Goal: Task Accomplishment & Management: Manage account settings

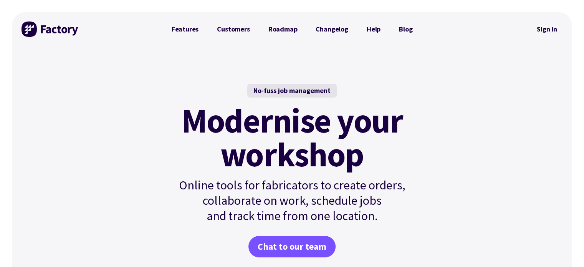
click at [542, 28] on link "Sign in" at bounding box center [547, 29] width 31 height 18
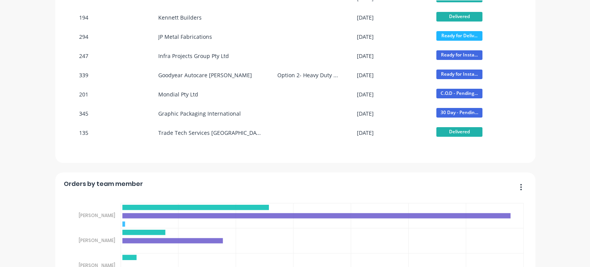
scroll to position [346, 0]
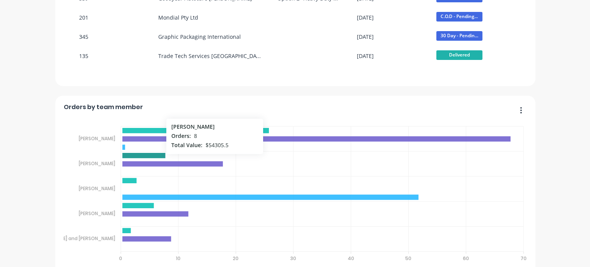
click at [151, 155] on icon at bounding box center [143, 155] width 43 height 5
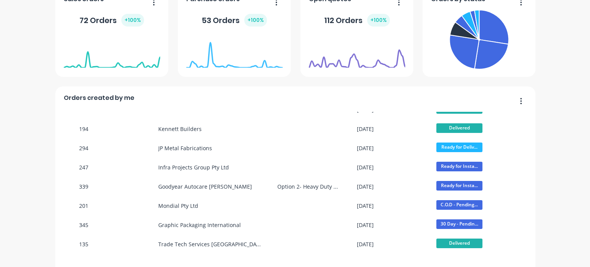
scroll to position [77, 0]
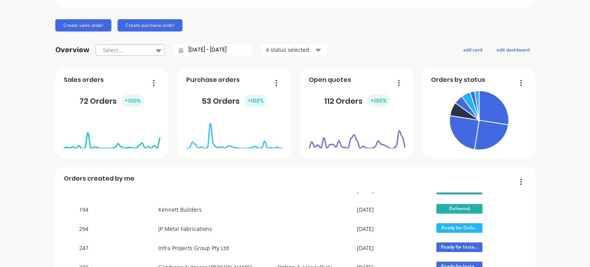
click at [156, 50] on icon at bounding box center [158, 50] width 5 height 3
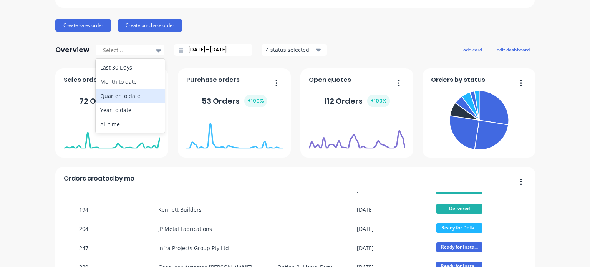
click at [114, 94] on div "Quarter to date" at bounding box center [130, 96] width 69 height 14
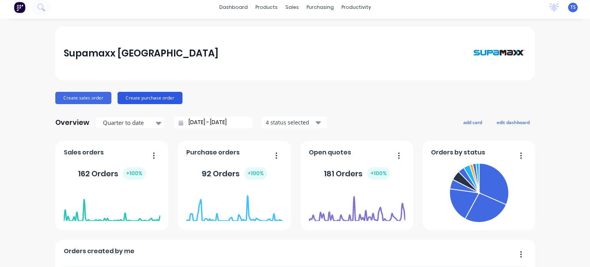
scroll to position [0, 0]
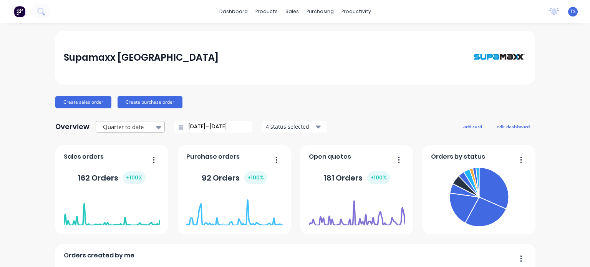
click at [146, 124] on div at bounding box center [126, 127] width 48 height 10
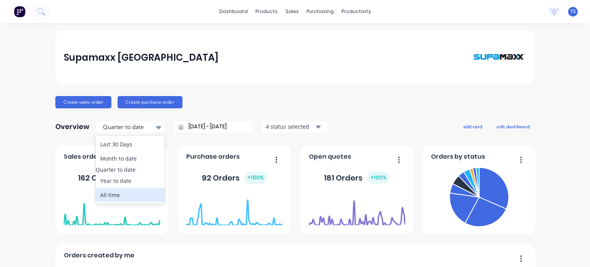
click at [108, 198] on div "All time" at bounding box center [130, 195] width 69 height 14
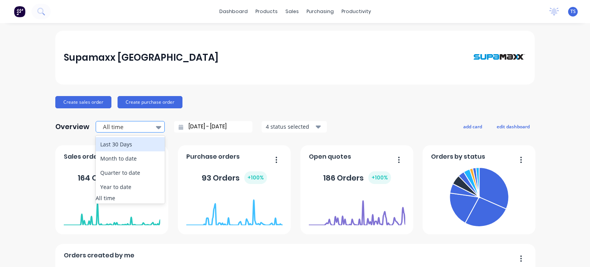
click at [123, 130] on div at bounding box center [126, 127] width 48 height 10
click at [120, 146] on div "Last 30 Days" at bounding box center [130, 144] width 69 height 14
type input "[DATE] - [DATE]"
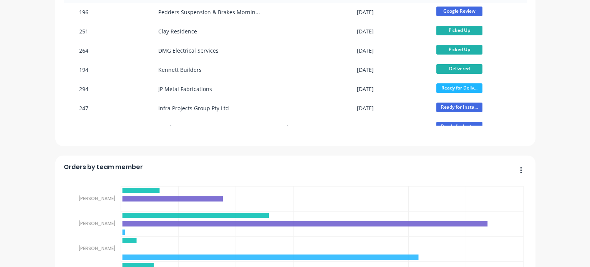
scroll to position [346, 0]
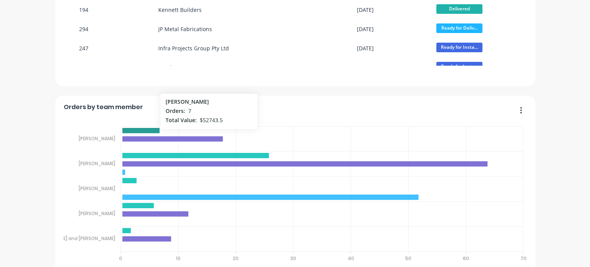
click at [151, 131] on icon at bounding box center [140, 130] width 37 height 5
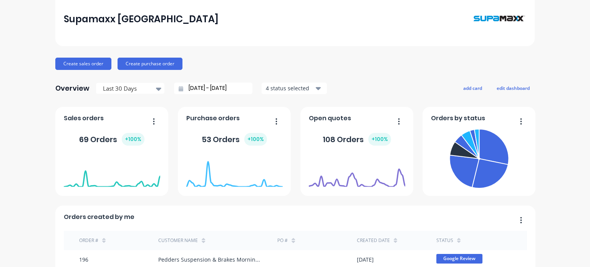
scroll to position [0, 0]
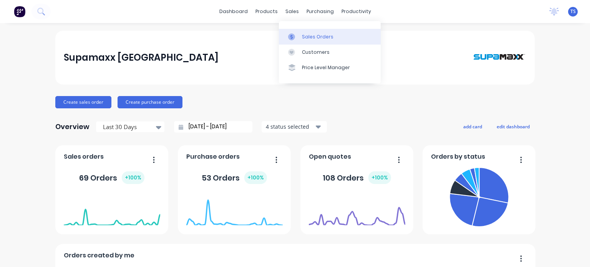
click at [300, 35] on link "Sales Orders" at bounding box center [330, 36] width 102 height 15
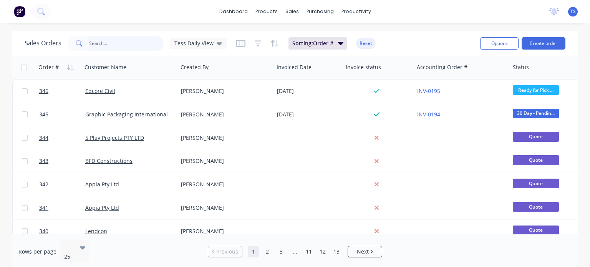
click at [116, 41] on input "text" at bounding box center [126, 43] width 75 height 15
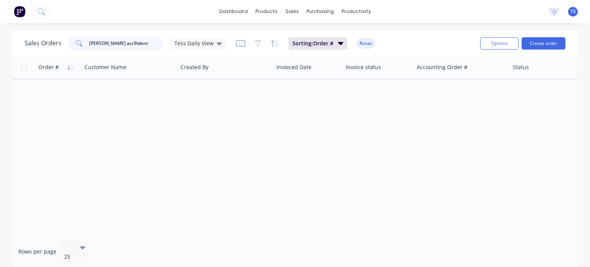
click at [111, 43] on input "[PERSON_NAME] acc9ident" at bounding box center [126, 43] width 75 height 15
click at [128, 40] on input "[PERSON_NAME] accident" at bounding box center [126, 43] width 75 height 15
type input "[PERSON_NAME] accident"
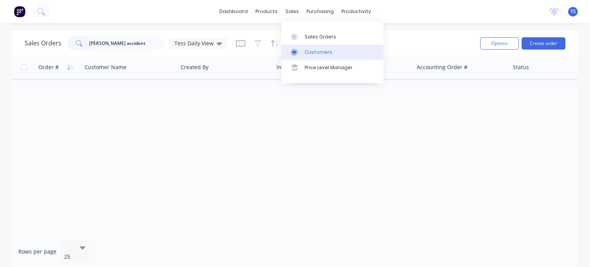
click at [306, 51] on div "Customers" at bounding box center [319, 52] width 28 height 7
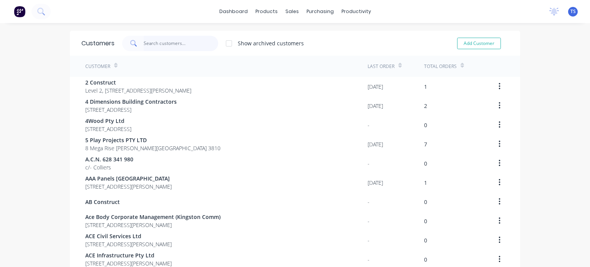
click at [171, 41] on input "text" at bounding box center [181, 43] width 75 height 15
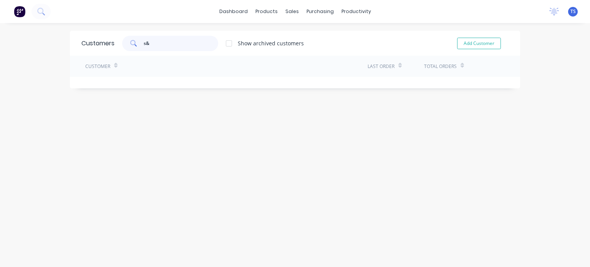
type input "s&p"
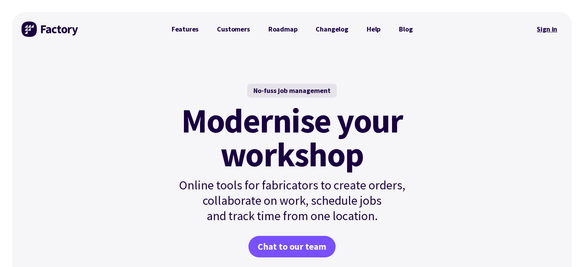
click at [542, 30] on link "Sign in" at bounding box center [547, 29] width 31 height 18
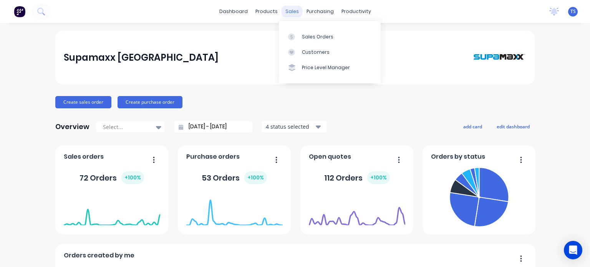
click at [292, 12] on div "sales" at bounding box center [292, 12] width 21 height 12
click at [311, 39] on div "Sales Orders" at bounding box center [317, 36] width 31 height 7
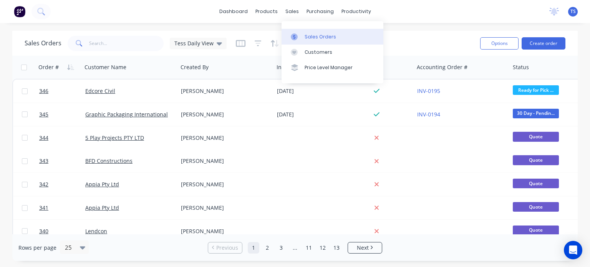
click at [303, 35] on link "Sales Orders" at bounding box center [333, 36] width 102 height 15
click at [307, 35] on div "Sales Orders" at bounding box center [320, 36] width 31 height 7
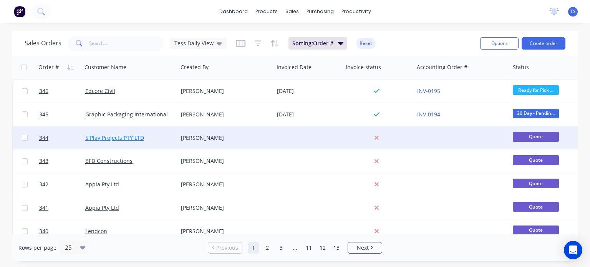
click at [113, 137] on link "5 Play Projects PTY LTD" at bounding box center [114, 137] width 59 height 7
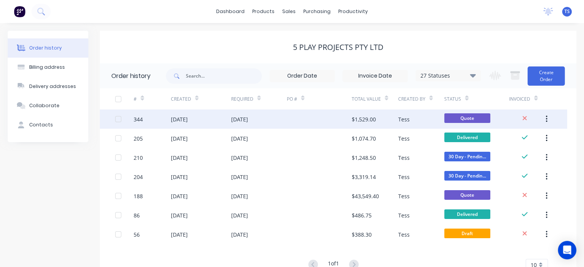
click at [260, 123] on div "[DATE]" at bounding box center [259, 118] width 56 height 19
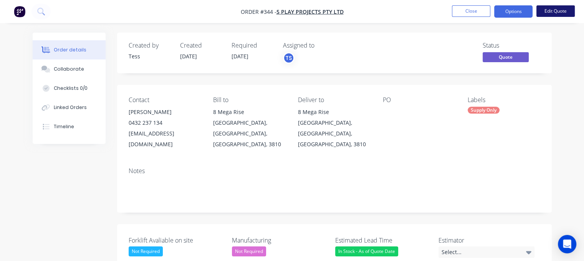
click at [558, 9] on button "Edit Quote" at bounding box center [556, 11] width 38 height 12
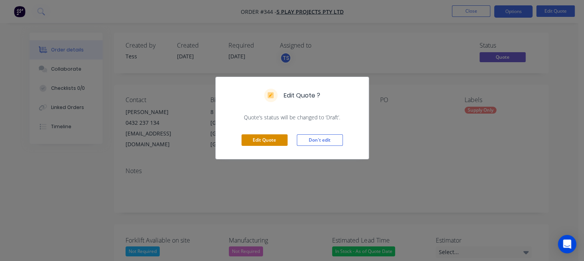
click at [266, 139] on button "Edit Quote" at bounding box center [265, 140] width 46 height 12
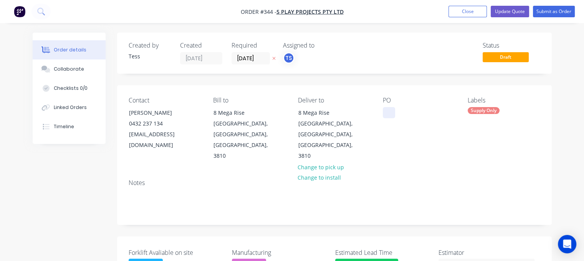
click at [392, 116] on div at bounding box center [389, 112] width 12 height 11
paste div
click at [423, 129] on div "PO Alfred St Warragul" at bounding box center [419, 129] width 73 height 65
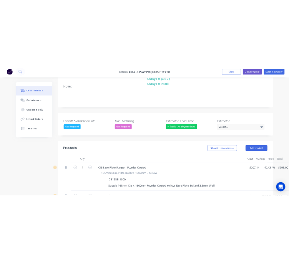
scroll to position [141, 0]
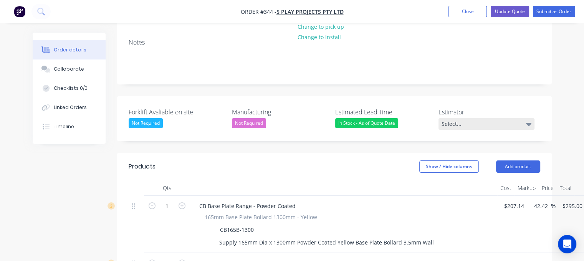
click at [451, 118] on div "Select..." at bounding box center [487, 124] width 96 height 12
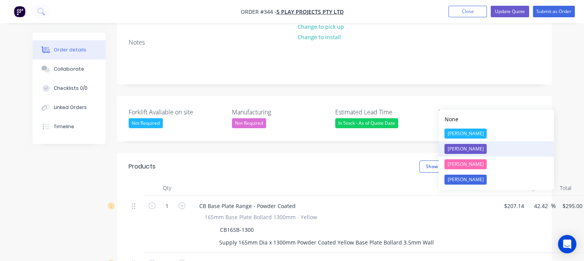
click at [457, 148] on div "[PERSON_NAME]" at bounding box center [465, 149] width 42 height 10
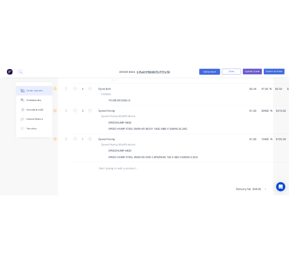
scroll to position [370, 0]
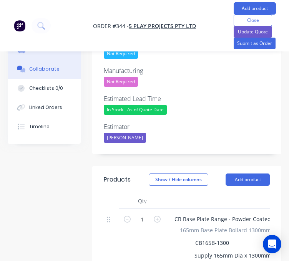
click at [32, 70] on div "Collaborate" at bounding box center [44, 69] width 30 height 7
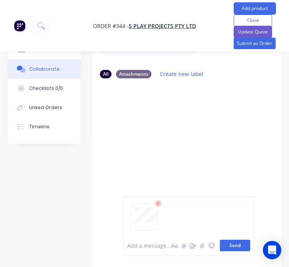
click at [234, 244] on button "Send" at bounding box center [235, 246] width 30 height 12
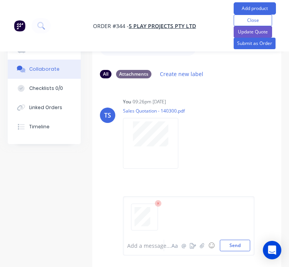
click at [149, 245] on div at bounding box center [146, 246] width 36 height 8
click at [238, 244] on button "Send" at bounding box center [235, 246] width 30 height 12
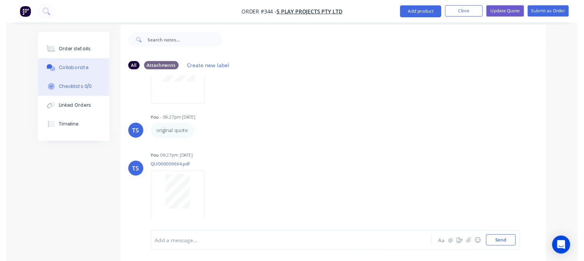
scroll to position [11, 0]
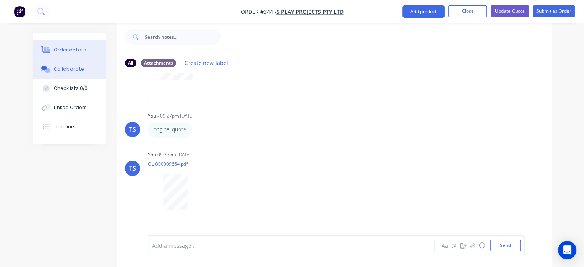
click at [65, 48] on div "Order details" at bounding box center [70, 49] width 33 height 7
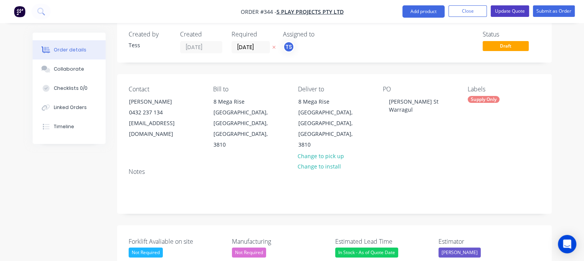
click at [507, 12] on button "Update Quote" at bounding box center [510, 11] width 38 height 12
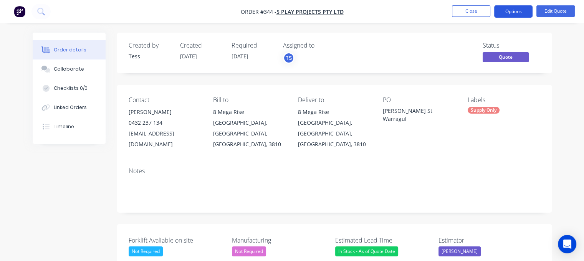
click at [520, 15] on button "Options" at bounding box center [513, 11] width 38 height 12
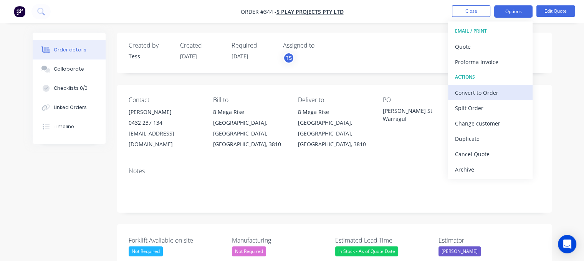
click at [476, 93] on div "Convert to Order" at bounding box center [490, 92] width 71 height 11
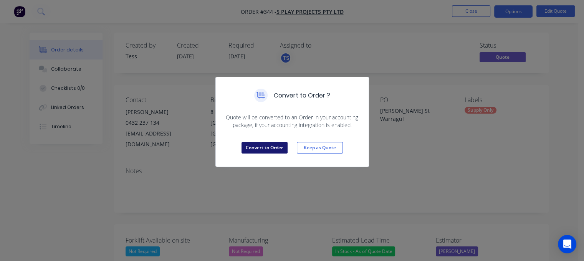
click at [271, 149] on button "Convert to Order" at bounding box center [265, 148] width 46 height 12
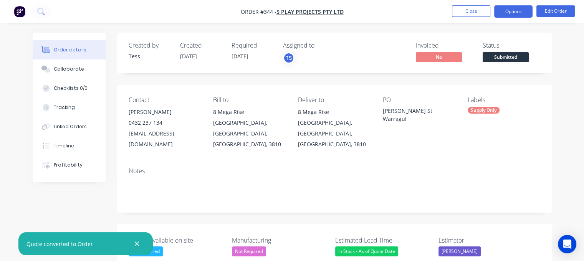
click at [511, 12] on button "Options" at bounding box center [513, 11] width 38 height 12
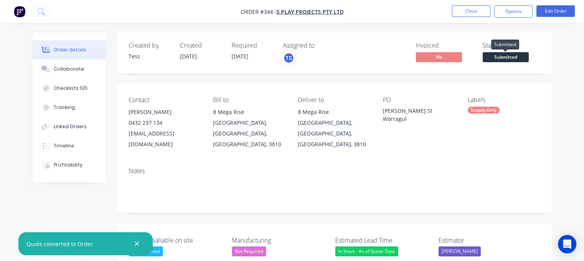
click at [497, 58] on span "Submitted" at bounding box center [506, 57] width 46 height 10
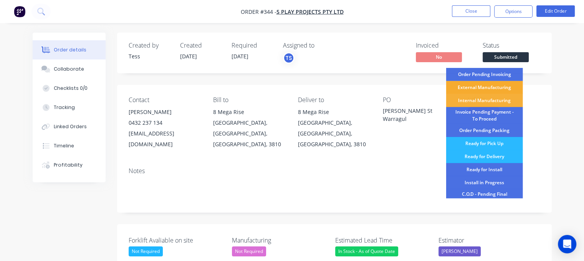
click at [476, 84] on div "External Manufacturing" at bounding box center [484, 87] width 77 height 13
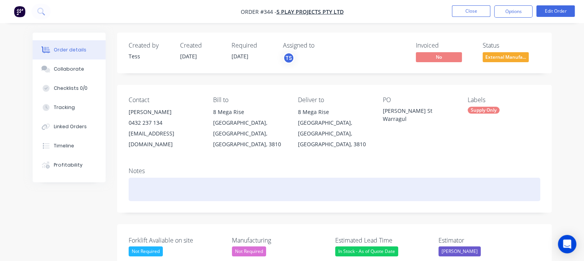
click at [164, 178] on div at bounding box center [335, 189] width 412 height 23
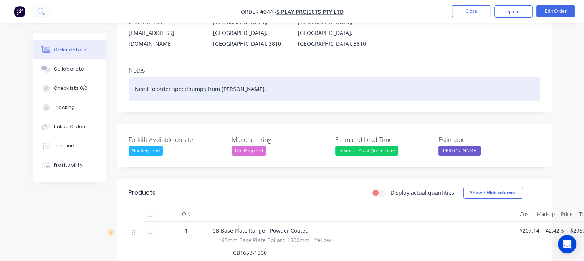
scroll to position [24, 0]
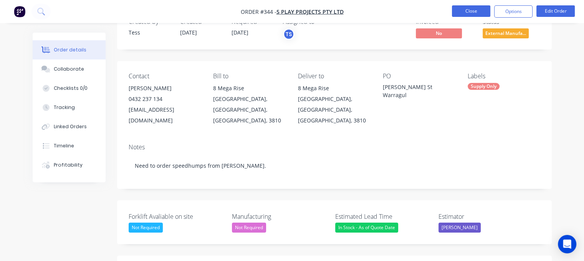
click at [473, 10] on button "Close" at bounding box center [471, 11] width 38 height 12
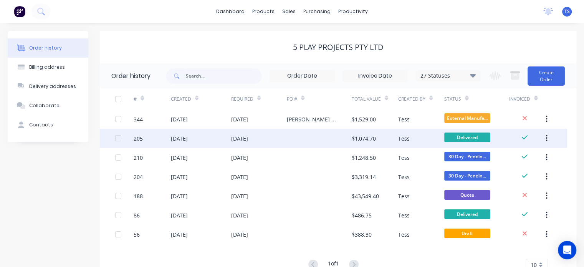
click at [312, 141] on div at bounding box center [319, 138] width 65 height 19
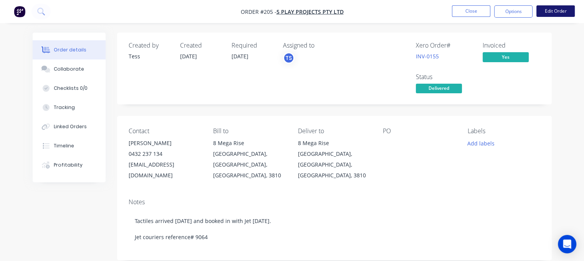
click at [553, 11] on button "Edit Order" at bounding box center [556, 11] width 38 height 12
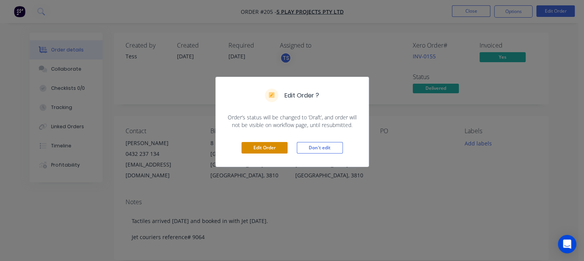
click at [269, 148] on button "Edit Order" at bounding box center [265, 148] width 46 height 12
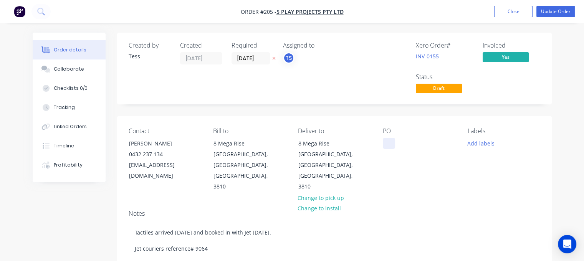
click at [386, 144] on div at bounding box center [389, 143] width 12 height 11
click at [389, 144] on div "Tactiles" at bounding box center [398, 143] width 31 height 11
click at [544, 12] on button "Update Order" at bounding box center [556, 12] width 38 height 12
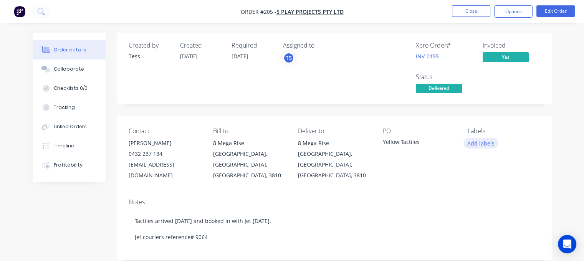
click at [475, 141] on button "Add labels" at bounding box center [481, 143] width 35 height 10
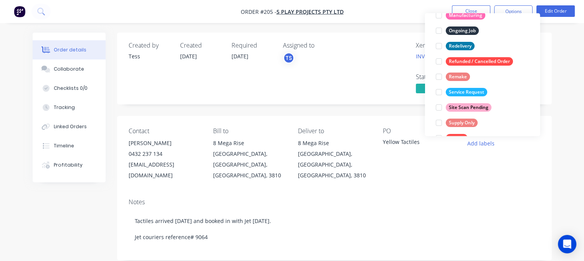
scroll to position [115, 0]
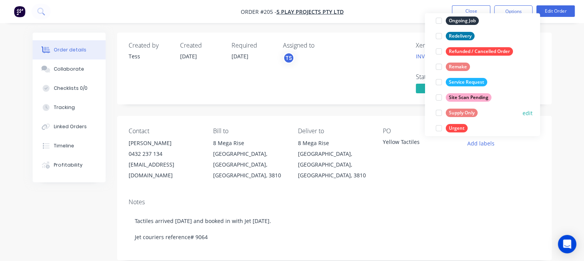
click at [452, 114] on div "Supply Only" at bounding box center [462, 113] width 32 height 8
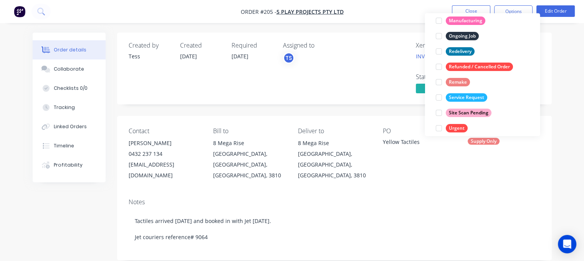
scroll to position [0, 0]
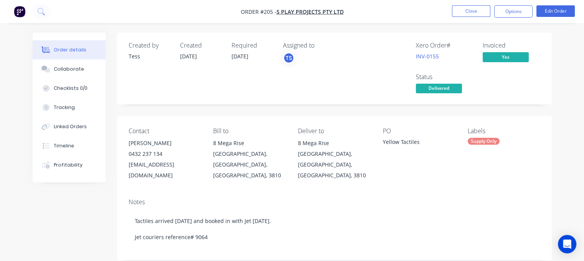
click at [395, 164] on div "PO Yellow Tactiles" at bounding box center [419, 154] width 73 height 53
click at [478, 12] on button "Close" at bounding box center [471, 11] width 38 height 12
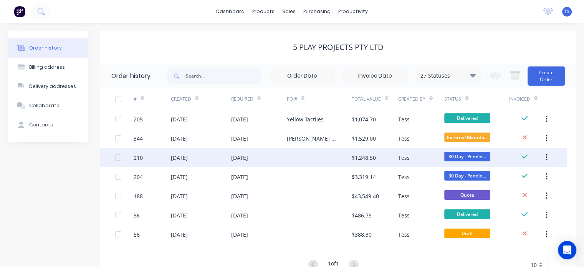
click at [304, 159] on div at bounding box center [319, 157] width 65 height 19
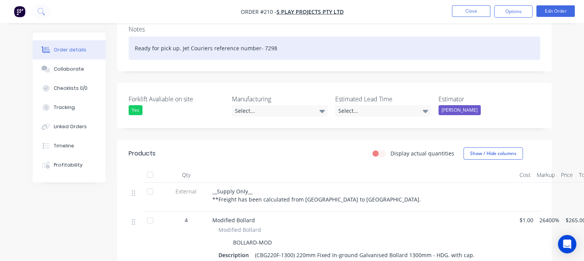
scroll to position [192, 0]
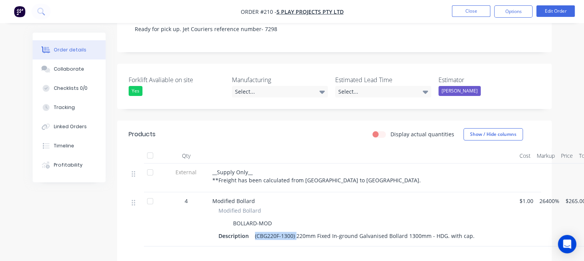
drag, startPoint x: 295, startPoint y: 227, endPoint x: 255, endPoint y: 227, distance: 40.3
click at [255, 230] on div "(CBG220F-1300) 220mm Fixed In-ground Galvanised Bollard 1300mm - HDG. with cap." at bounding box center [365, 235] width 226 height 11
copy div "(CBG220F-1300)"
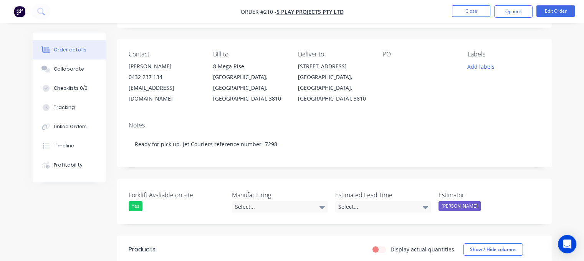
scroll to position [0, 0]
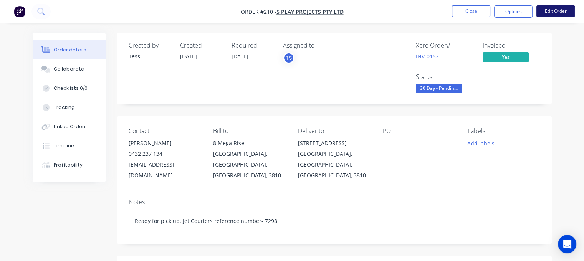
click at [550, 10] on button "Edit Order" at bounding box center [556, 11] width 38 height 12
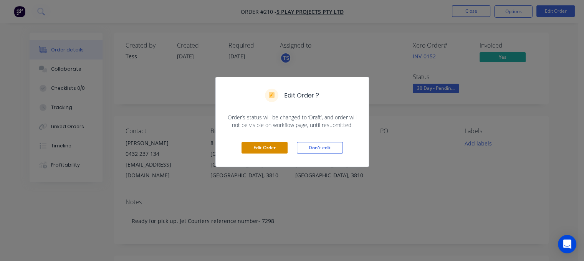
click at [255, 146] on button "Edit Order" at bounding box center [265, 148] width 46 height 12
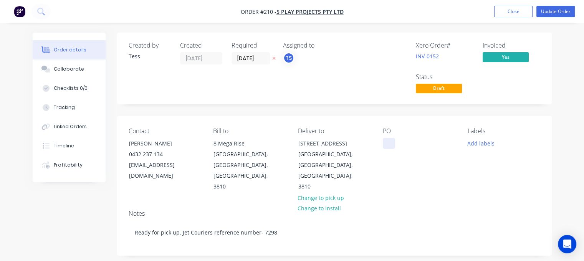
click at [390, 143] on div at bounding box center [389, 143] width 12 height 11
click at [401, 144] on div "4no (CBG220F-1300)" at bounding box center [414, 143] width 63 height 11
click at [439, 146] on div "4no CBG220F-1300)" at bounding box center [414, 143] width 62 height 11
click at [481, 144] on button "Add labels" at bounding box center [481, 143] width 35 height 10
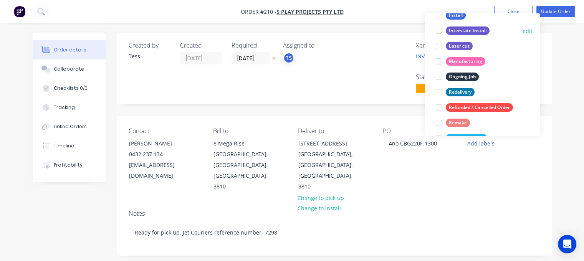
scroll to position [123, 0]
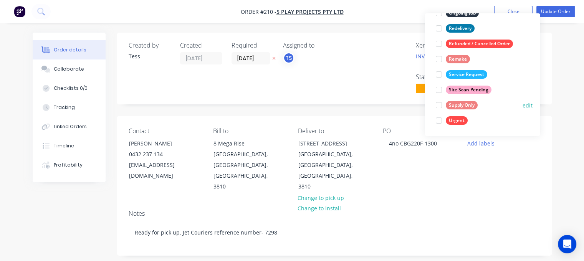
click at [439, 104] on div at bounding box center [438, 105] width 15 height 15
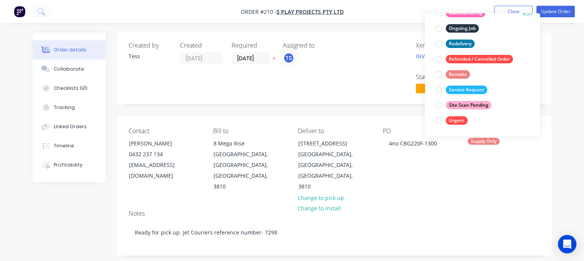
scroll to position [0, 0]
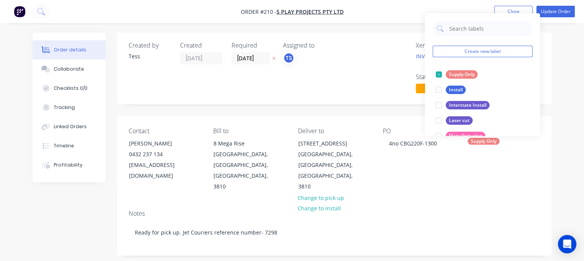
click at [424, 172] on div "Contact Jack Barker 0432 237 134 jack.b@5playprojects.com.au Bill to 8 Mega Ris…" at bounding box center [334, 160] width 435 height 88
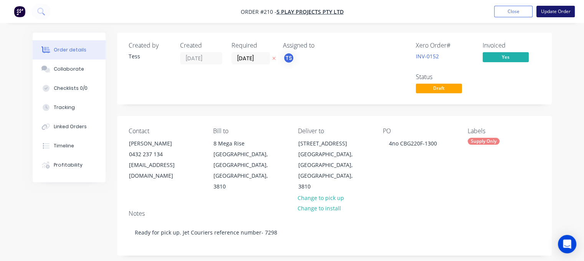
drag, startPoint x: 554, startPoint y: 13, endPoint x: 544, endPoint y: 12, distance: 10.9
click at [555, 13] on button "Update Order" at bounding box center [556, 12] width 38 height 12
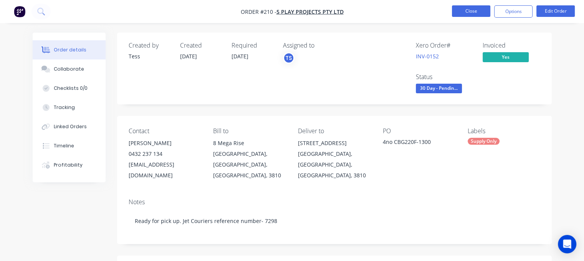
click at [461, 7] on button "Close" at bounding box center [471, 11] width 38 height 12
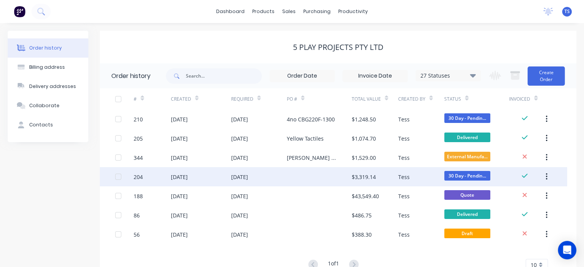
click at [264, 176] on div "11 Aug 2025" at bounding box center [259, 176] width 56 height 19
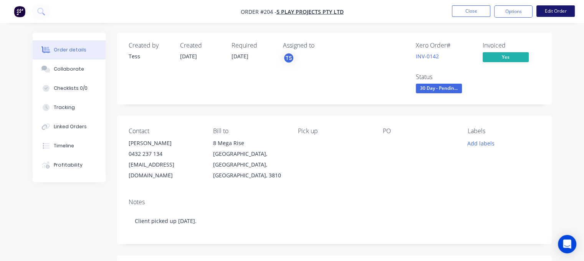
click at [559, 16] on button "Edit Order" at bounding box center [556, 11] width 38 height 12
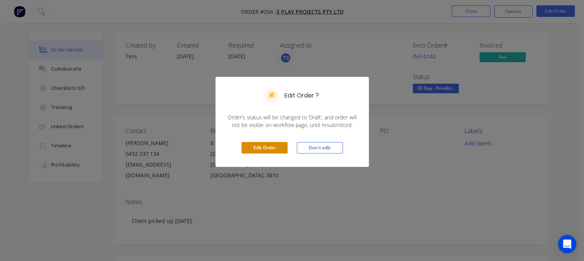
click at [270, 149] on button "Edit Order" at bounding box center [265, 148] width 46 height 12
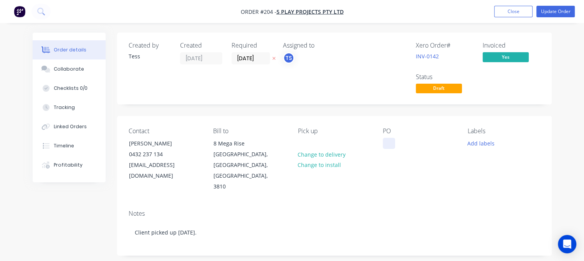
click at [388, 145] on div at bounding box center [389, 143] width 12 height 11
click at [479, 136] on div "Labels Add labels" at bounding box center [504, 160] width 73 height 65
click at [474, 142] on button "Add labels" at bounding box center [481, 143] width 35 height 10
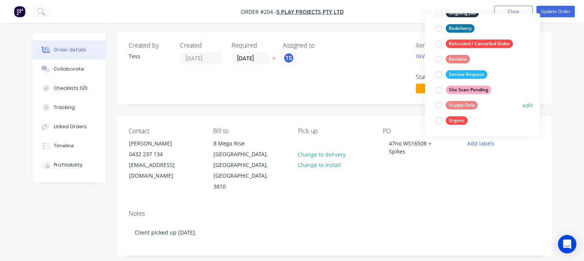
scroll to position [154, 0]
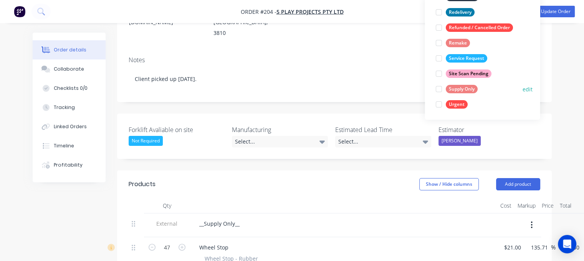
click at [441, 88] on div at bounding box center [438, 88] width 15 height 15
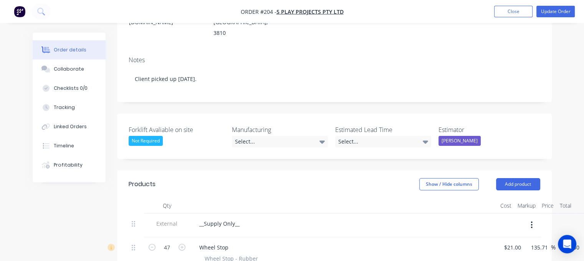
click at [401, 145] on div "Created by Tess Created 11/08/25 Required 11/08/25 Assigned to TS Xero Order # …" at bounding box center [334, 214] width 435 height 670
click at [392, 136] on div "Select..." at bounding box center [383, 142] width 96 height 12
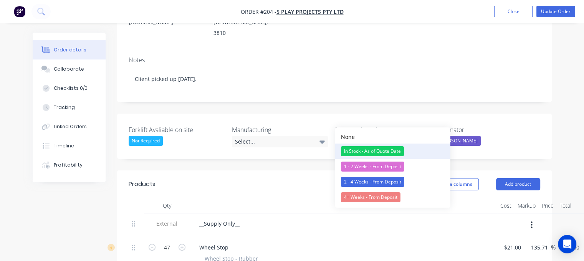
click at [373, 149] on div "In Stock - As of Quote Date" at bounding box center [372, 151] width 63 height 10
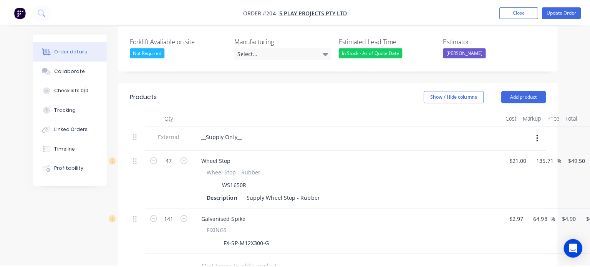
scroll to position [154, 0]
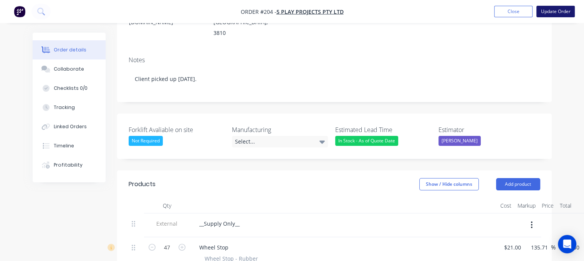
click at [550, 10] on button "Update Order" at bounding box center [556, 12] width 38 height 12
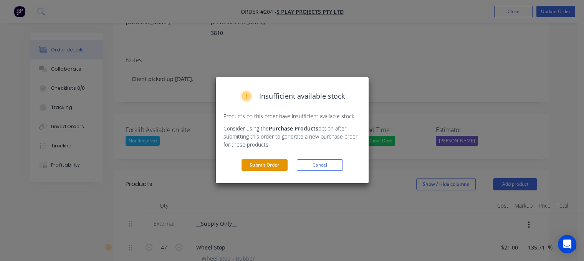
click at [278, 163] on button "Submit Order" at bounding box center [265, 165] width 46 height 12
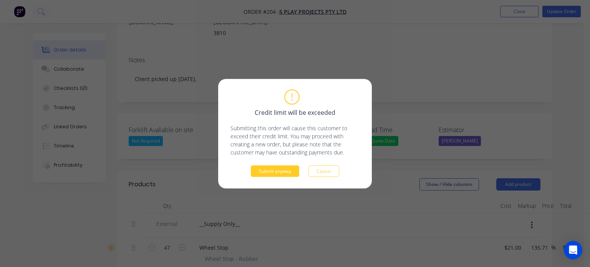
click at [285, 171] on button "Submit anyway" at bounding box center [275, 171] width 48 height 12
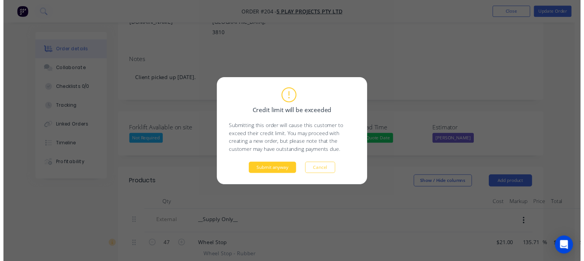
scroll to position [0, 0]
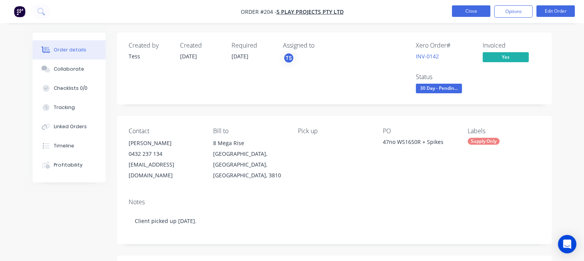
click at [466, 6] on button "Close" at bounding box center [471, 11] width 38 height 12
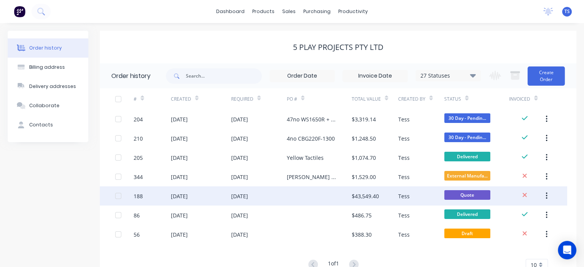
click at [304, 196] on div at bounding box center [319, 195] width 65 height 19
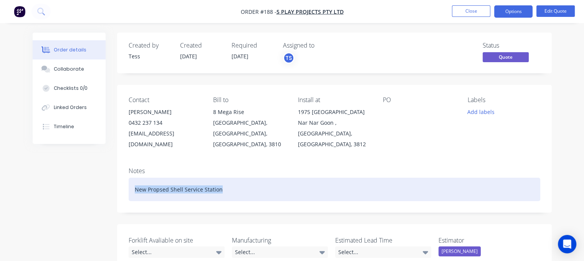
drag, startPoint x: 223, startPoint y: 181, endPoint x: 133, endPoint y: 181, distance: 90.3
click at [133, 181] on div "New Propsed Shell Service Station" at bounding box center [335, 189] width 412 height 23
copy div "New Propsed Shell Service Station"
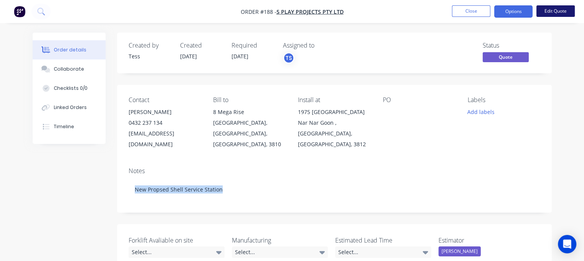
click at [550, 8] on button "Edit Quote" at bounding box center [556, 11] width 38 height 12
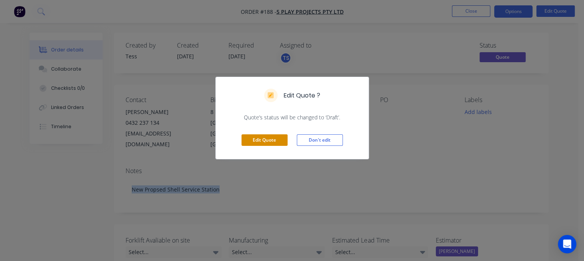
click at [258, 139] on button "Edit Quote" at bounding box center [265, 140] width 46 height 12
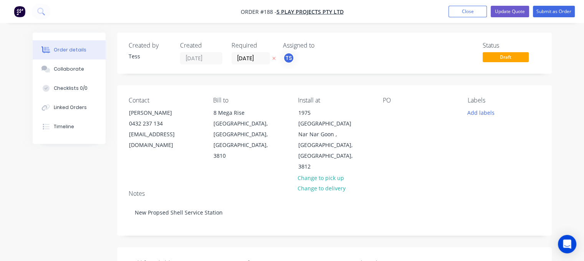
click at [399, 114] on div "PO" at bounding box center [419, 135] width 73 height 76
click at [475, 109] on button "Add labels" at bounding box center [481, 112] width 35 height 10
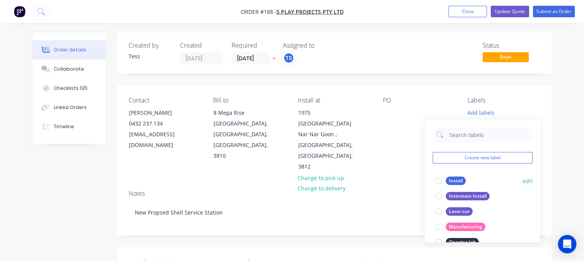
click at [454, 185] on div "Install" at bounding box center [456, 181] width 20 height 8
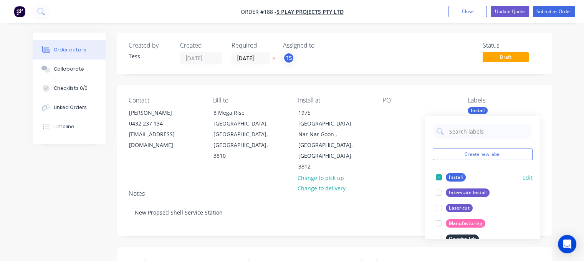
click at [452, 179] on div "Install" at bounding box center [456, 177] width 20 height 8
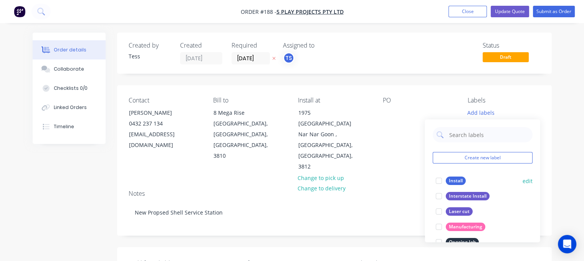
click at [440, 181] on div at bounding box center [438, 180] width 15 height 15
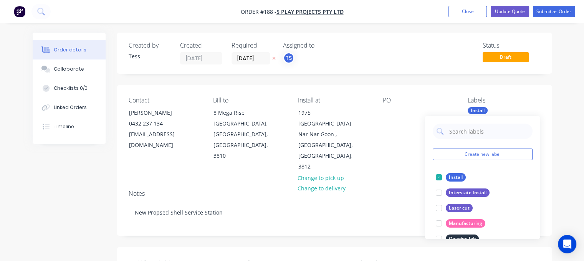
click at [419, 109] on div "PO" at bounding box center [419, 135] width 73 height 76
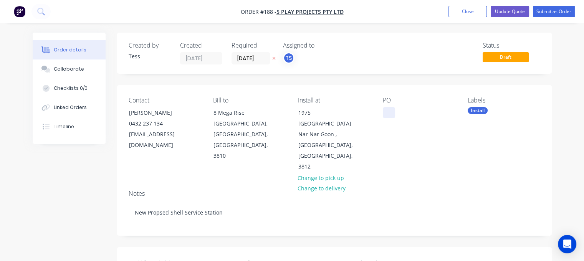
click at [388, 116] on div at bounding box center [389, 112] width 12 height 11
paste div
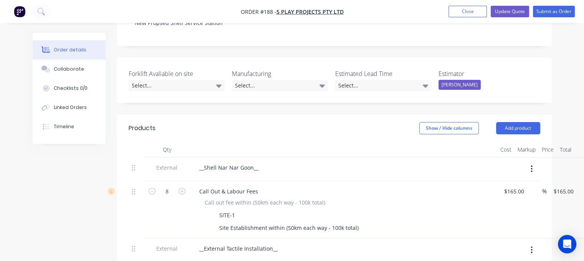
scroll to position [269, 0]
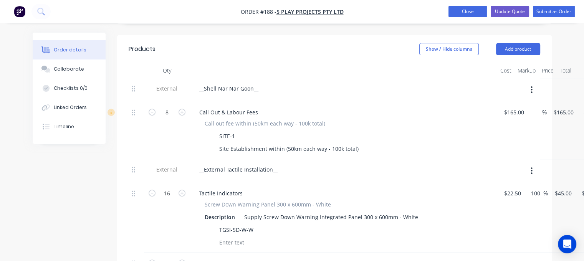
click at [473, 12] on button "Close" at bounding box center [468, 12] width 38 height 12
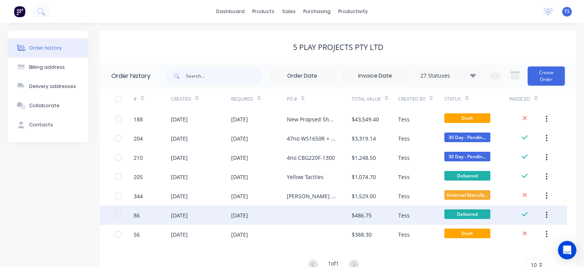
click at [280, 213] on div "10 Jul 2025" at bounding box center [259, 215] width 56 height 19
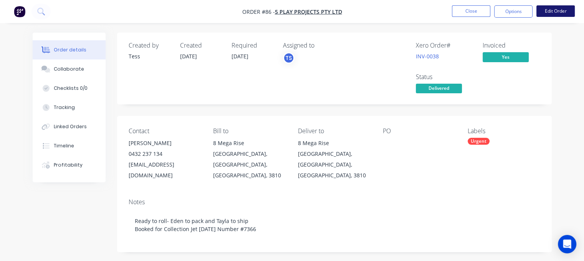
click at [559, 11] on button "Edit Order" at bounding box center [556, 11] width 38 height 12
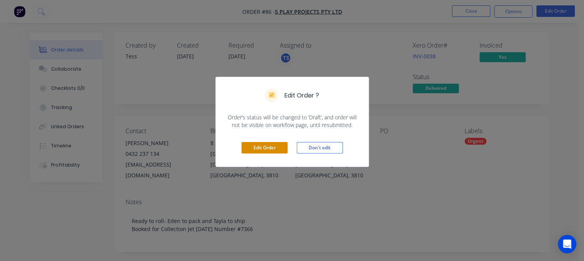
click at [265, 146] on button "Edit Order" at bounding box center [265, 148] width 46 height 12
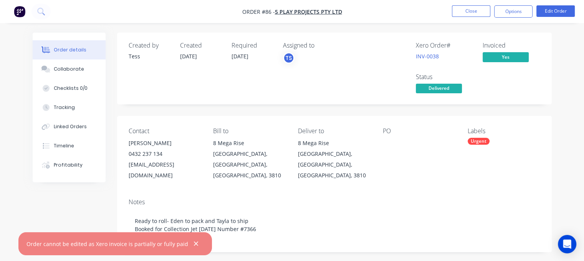
click at [384, 136] on div "PO" at bounding box center [419, 154] width 73 height 53
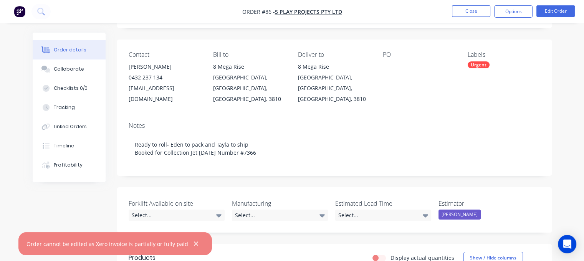
scroll to position [77, 0]
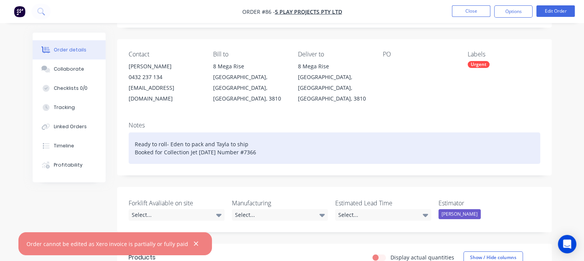
click at [261, 143] on div "Ready to roll- Eden to pack and Tayla to ship Booked for Collection Jet Today N…" at bounding box center [335, 148] width 412 height 31
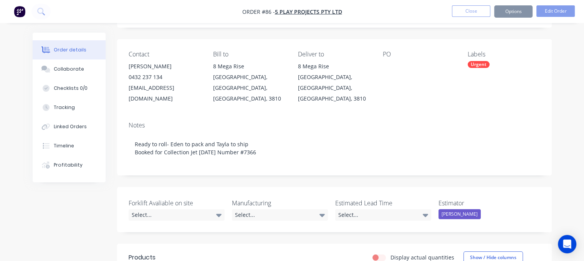
click at [394, 65] on div at bounding box center [419, 66] width 73 height 11
click at [390, 63] on div at bounding box center [419, 66] width 73 height 11
click at [390, 55] on div "PO" at bounding box center [419, 54] width 73 height 7
drag, startPoint x: 388, startPoint y: 66, endPoint x: 390, endPoint y: 78, distance: 11.7
click at [388, 70] on div at bounding box center [419, 66] width 73 height 11
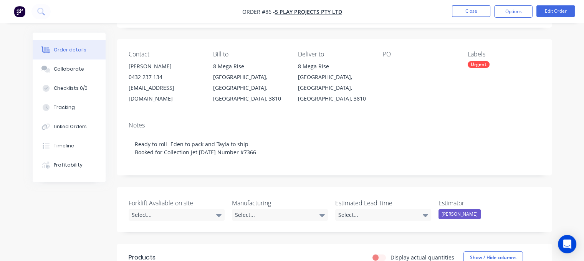
click at [390, 78] on div "PO" at bounding box center [419, 77] width 73 height 53
click at [469, 14] on button "Close" at bounding box center [471, 11] width 38 height 12
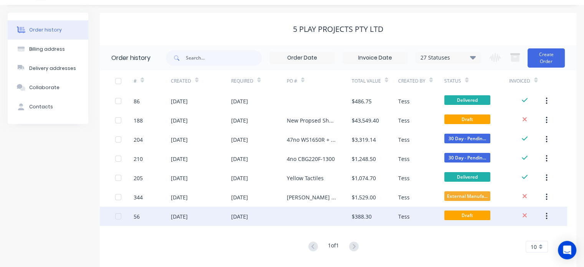
scroll to position [28, 0]
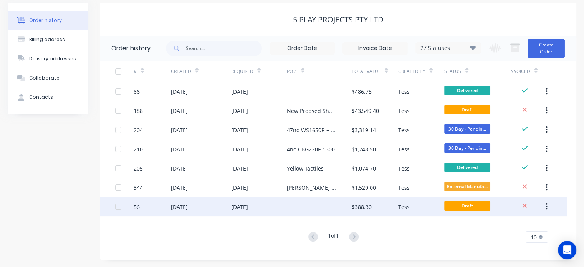
click at [355, 206] on div "$388.30" at bounding box center [362, 207] width 20 height 8
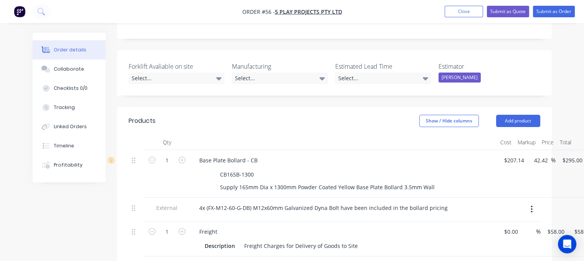
scroll to position [230, 0]
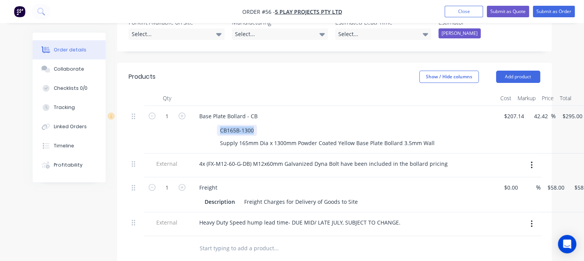
drag, startPoint x: 255, startPoint y: 109, endPoint x: 220, endPoint y: 112, distance: 34.6
click at [220, 125] on div "CB165B-1300" at bounding box center [237, 130] width 40 height 11
copy div "CB165B-1300"
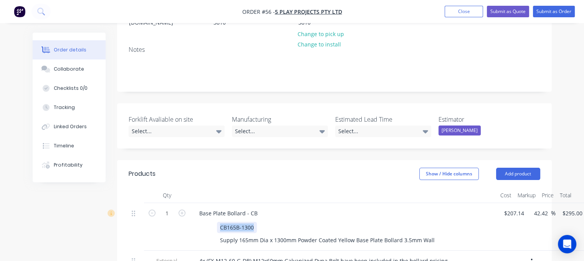
scroll to position [58, 0]
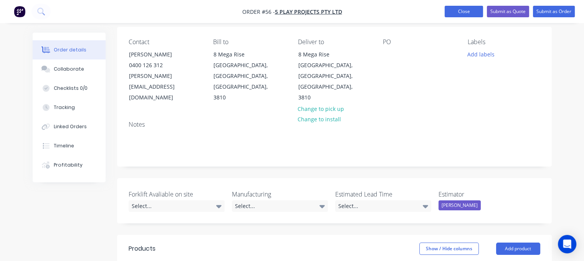
click at [465, 14] on button "Close" at bounding box center [464, 12] width 38 height 12
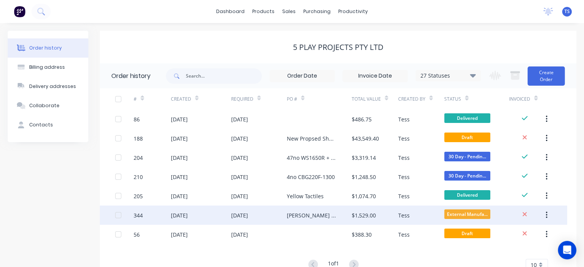
click at [311, 214] on div "Alfred St Warragul" at bounding box center [312, 215] width 50 height 8
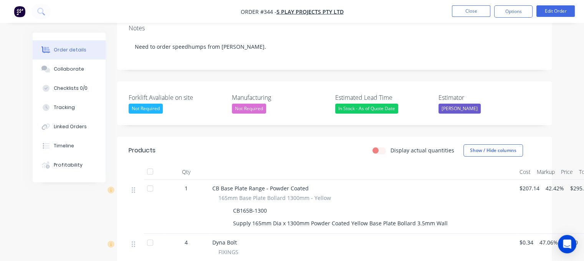
scroll to position [192, 0]
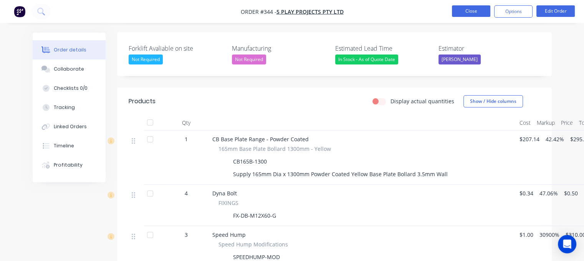
click at [478, 10] on button "Close" at bounding box center [471, 11] width 38 height 12
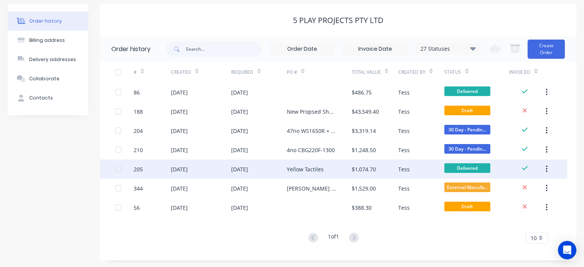
scroll to position [28, 0]
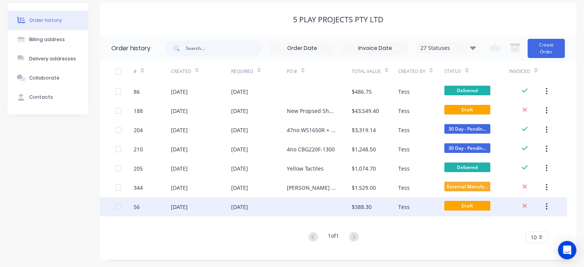
click at [301, 206] on div at bounding box center [319, 206] width 65 height 19
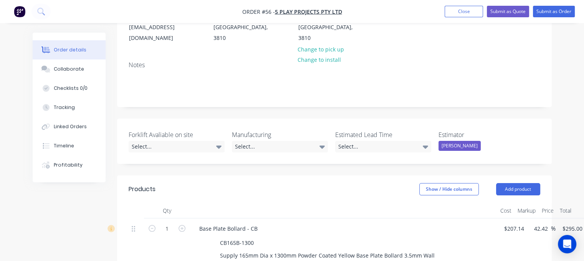
scroll to position [77, 0]
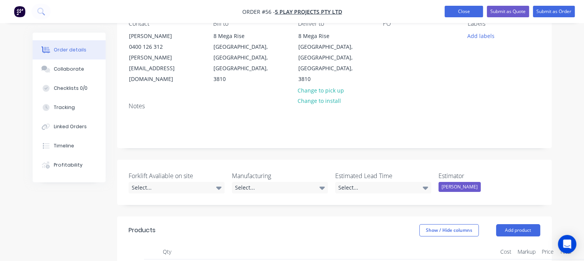
click at [463, 12] on button "Close" at bounding box center [464, 12] width 38 height 12
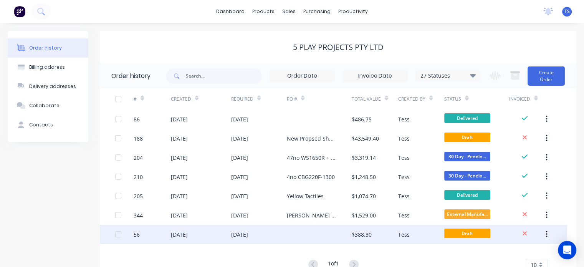
click at [547, 234] on icon "button" at bounding box center [547, 234] width 2 height 7
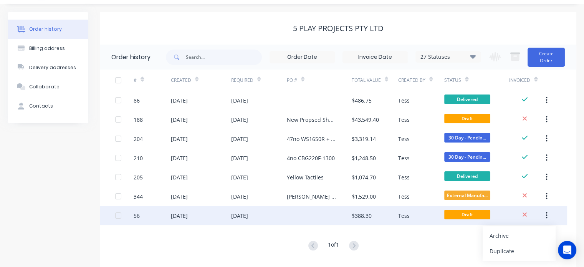
scroll to position [28, 0]
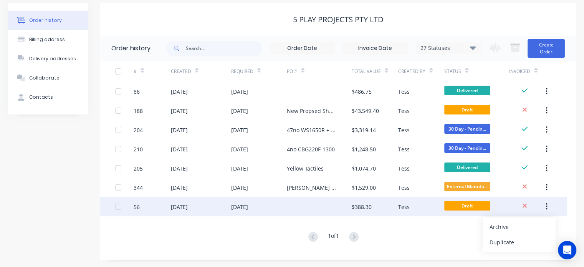
click at [260, 207] on div "04 Jul 2025" at bounding box center [259, 206] width 56 height 19
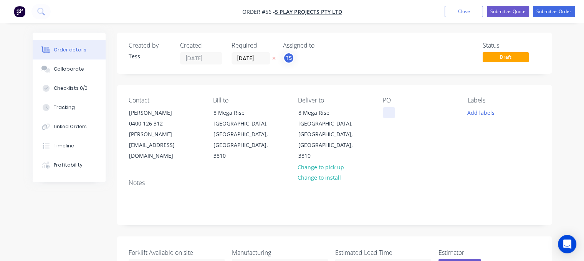
click at [386, 112] on div at bounding box center [389, 112] width 12 height 11
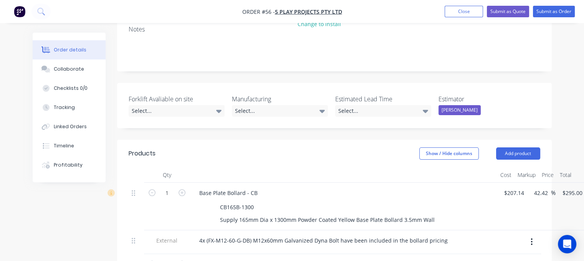
scroll to position [269, 0]
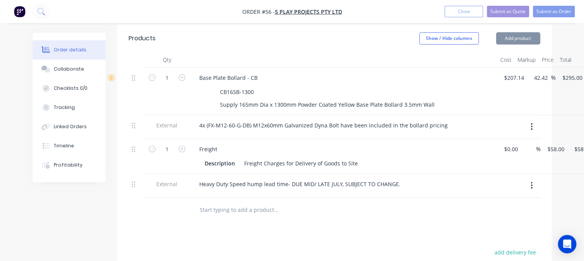
click at [532, 123] on icon "button" at bounding box center [532, 127] width 2 height 8
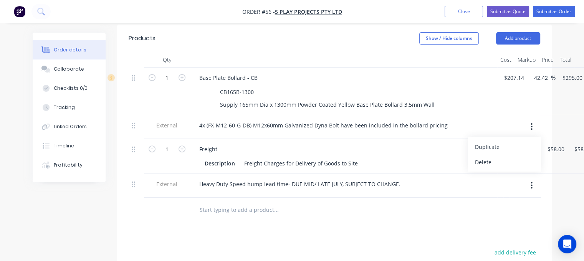
click at [494, 157] on div "Delete" at bounding box center [504, 162] width 59 height 11
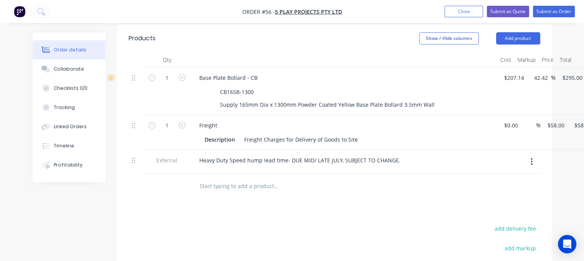
scroll to position [269, 51]
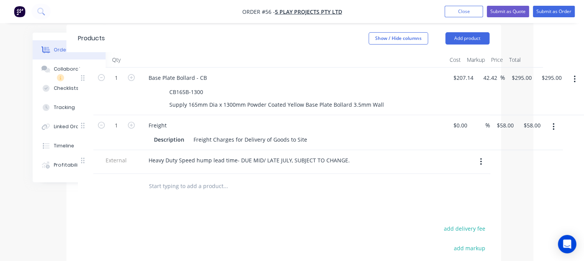
click at [574, 75] on icon "button" at bounding box center [575, 79] width 2 height 8
drag, startPoint x: 531, startPoint y: 127, endPoint x: 535, endPoint y: 117, distance: 10.7
click at [532, 140] on div "Delete" at bounding box center [547, 145] width 59 height 11
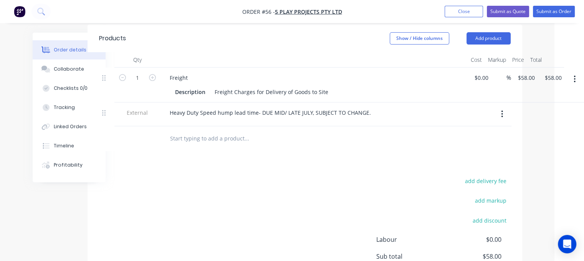
scroll to position [269, 29]
drag, startPoint x: 574, startPoint y: 53, endPoint x: 577, endPoint y: 60, distance: 6.7
click at [575, 75] on icon "button" at bounding box center [575, 79] width 2 height 8
drag, startPoint x: 529, startPoint y: 119, endPoint x: 529, endPoint y: 112, distance: 7.3
click at [530, 138] on button "Delete" at bounding box center [548, 145] width 73 height 15
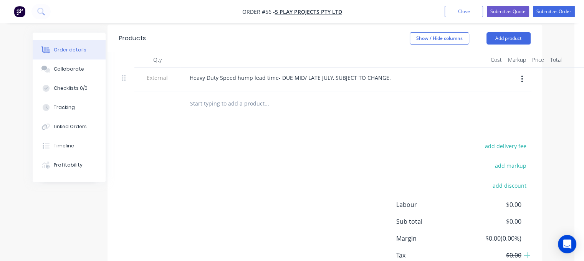
scroll to position [269, 9]
click at [524, 72] on button "button" at bounding box center [523, 79] width 18 height 14
click at [498, 109] on div "Delete" at bounding box center [495, 114] width 59 height 11
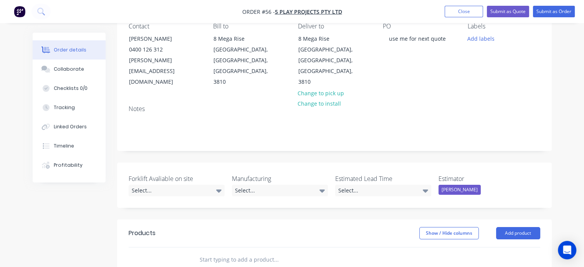
scroll to position [23, 0]
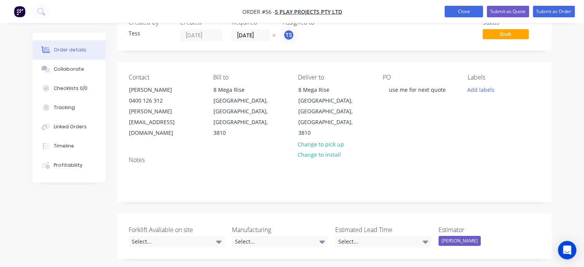
click at [473, 12] on button "Close" at bounding box center [464, 12] width 38 height 12
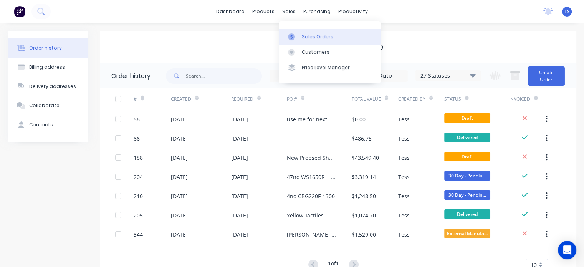
click at [310, 40] on div "Sales Orders" at bounding box center [317, 36] width 31 height 7
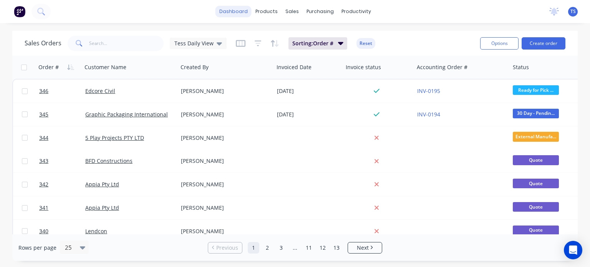
click at [240, 13] on link "dashboard" at bounding box center [233, 12] width 36 height 12
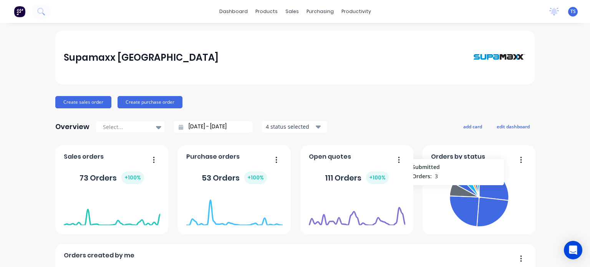
click at [452, 189] on icon at bounding box center [463, 190] width 29 height 14
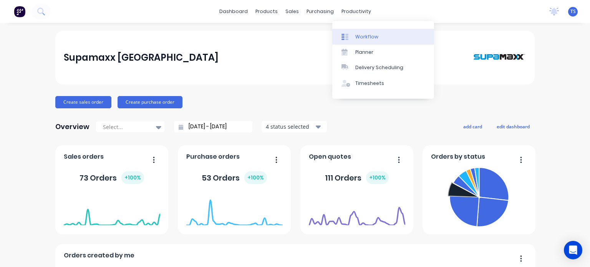
click at [355, 36] on div "Workflow" at bounding box center [366, 36] width 23 height 7
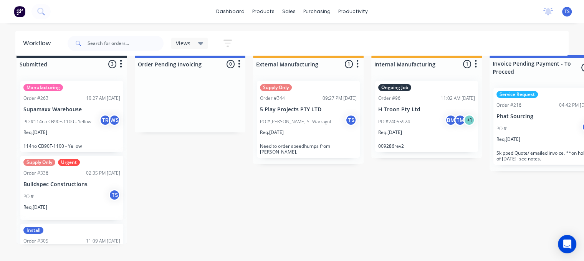
scroll to position [19, 0]
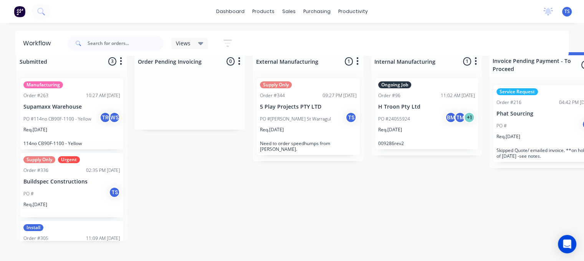
click at [58, 192] on div "PO # TS" at bounding box center [71, 194] width 97 height 15
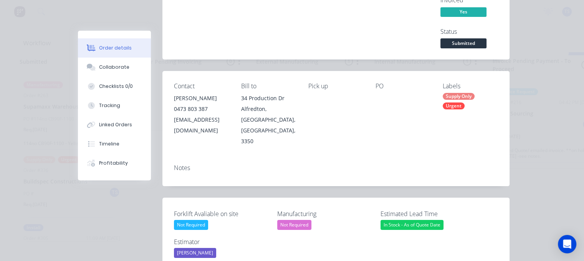
scroll to position [38, 0]
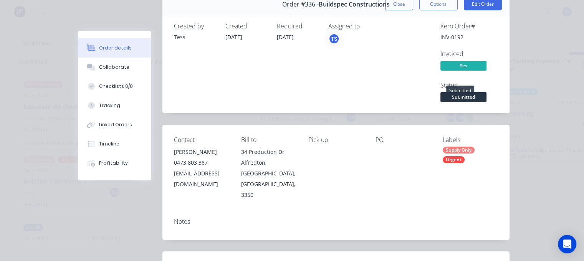
click at [454, 96] on span "Submitted" at bounding box center [464, 97] width 46 height 10
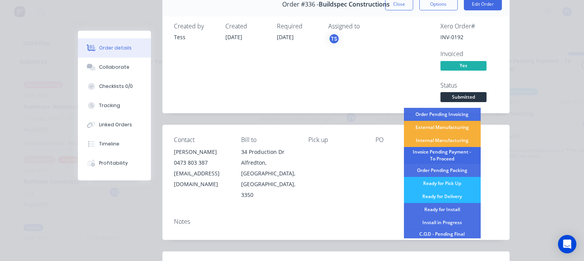
click at [438, 154] on div "Invoice Pending Payment - To Proceed" at bounding box center [442, 155] width 77 height 17
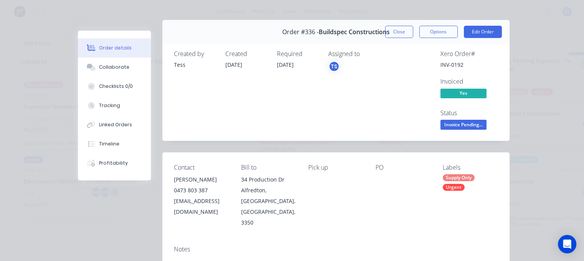
scroll to position [0, 0]
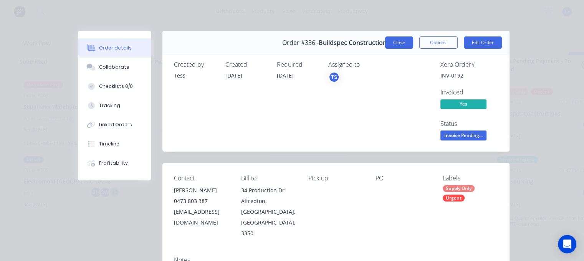
click at [397, 43] on button "Close" at bounding box center [399, 42] width 28 height 12
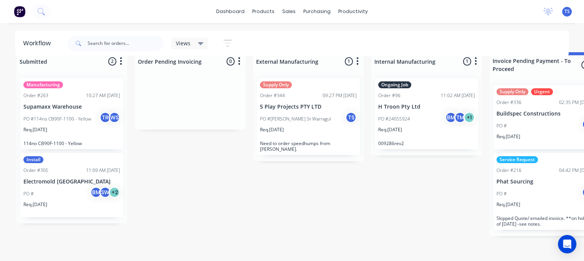
click at [63, 187] on div "PO # BM SW + 2" at bounding box center [71, 194] width 97 height 15
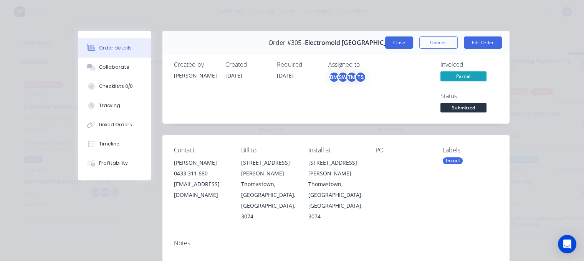
click at [399, 43] on button "Close" at bounding box center [399, 42] width 28 height 12
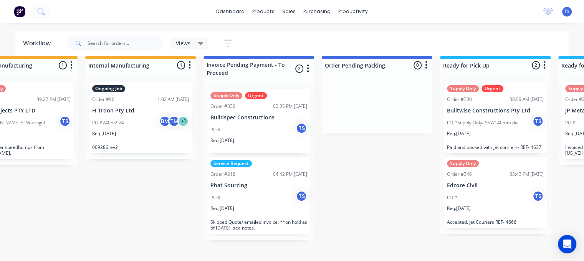
scroll to position [0, 286]
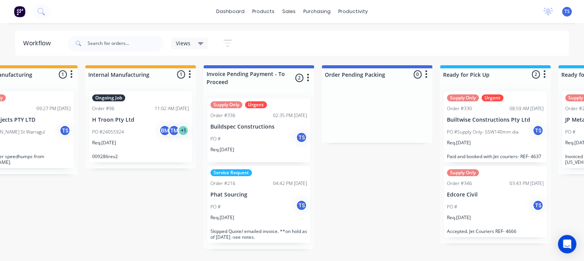
click at [241, 138] on div "PO # TS" at bounding box center [259, 139] width 97 height 15
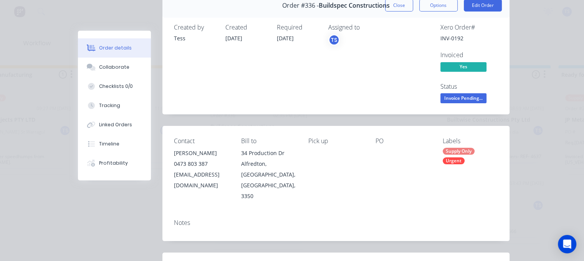
scroll to position [0, 0]
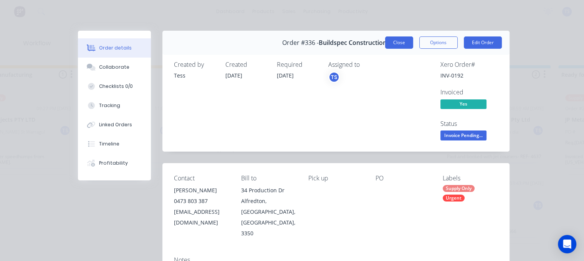
click at [398, 43] on button "Close" at bounding box center [399, 42] width 28 height 12
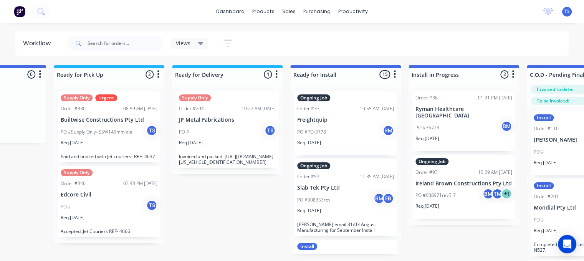
scroll to position [0, 687]
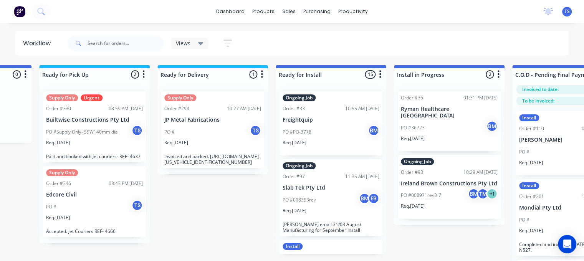
click at [212, 132] on div "PO # TS" at bounding box center [212, 132] width 97 height 15
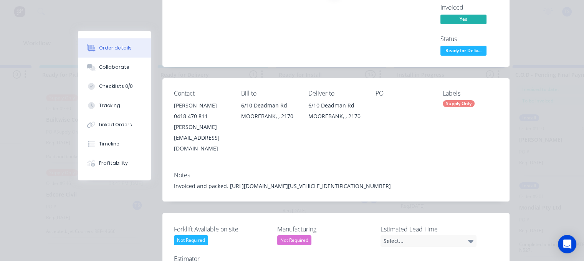
scroll to position [77, 0]
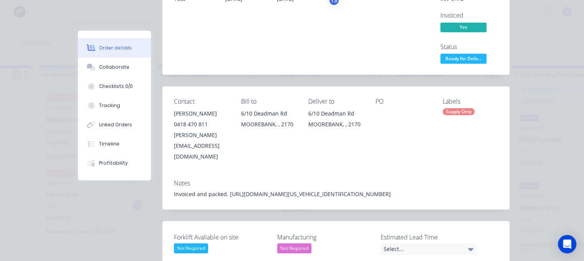
click at [380, 177] on div "Notes Invoiced and packed. https://www.transdirect.com.au/education/tracking/?r…" at bounding box center [335, 192] width 347 height 36
drag, startPoint x: 443, startPoint y: 173, endPoint x: 169, endPoint y: 178, distance: 273.5
click at [169, 178] on div "Notes Invoiced and packed. https://www.transdirect.com.au/education/tracking/?r…" at bounding box center [335, 192] width 347 height 36
copy div "Invoiced and packed. https://www.transdirect.com.au/education/tracking/?referen…"
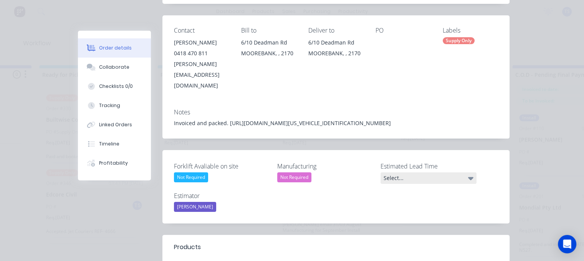
scroll to position [154, 0]
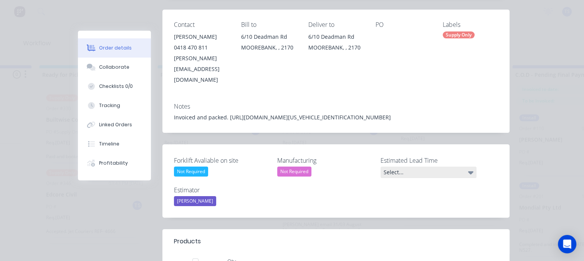
click at [419, 167] on div "Select..." at bounding box center [429, 173] width 96 height 12
click at [409, 167] on div "Select..." at bounding box center [429, 173] width 96 height 12
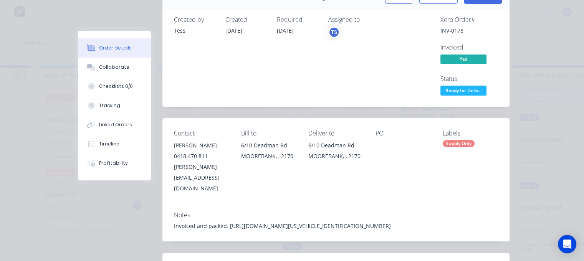
scroll to position [38, 0]
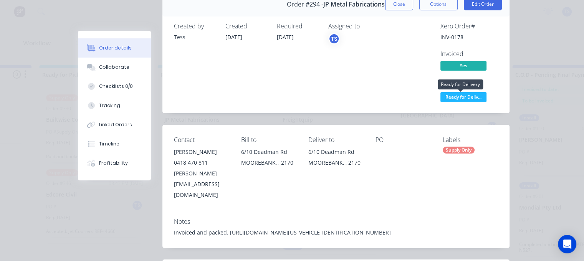
click at [449, 97] on span "Ready for Deliv..." at bounding box center [464, 97] width 46 height 10
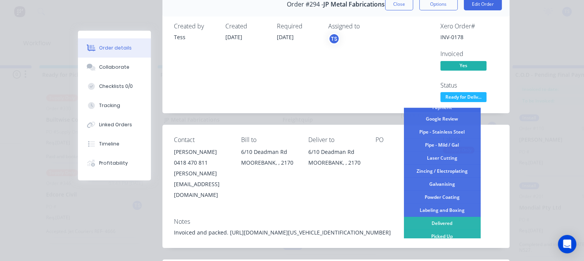
scroll to position [152, 0]
click at [440, 221] on div "Delivered" at bounding box center [442, 221] width 77 height 13
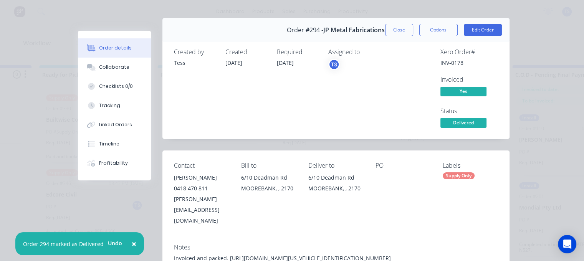
scroll to position [0, 0]
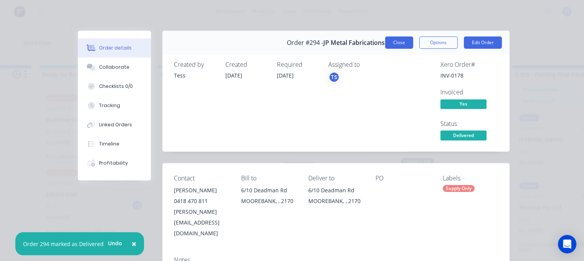
click at [393, 42] on button "Close" at bounding box center [399, 42] width 28 height 12
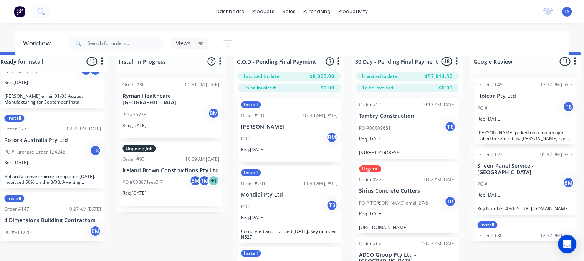
scroll to position [0, 966]
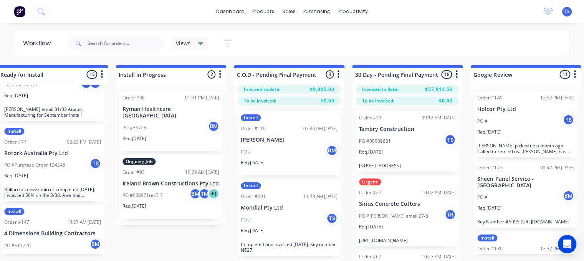
click at [515, 126] on div "PO # TS" at bounding box center [525, 121] width 97 height 15
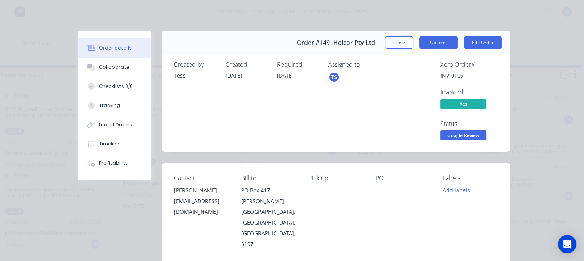
click at [431, 40] on button "Options" at bounding box center [438, 42] width 38 height 12
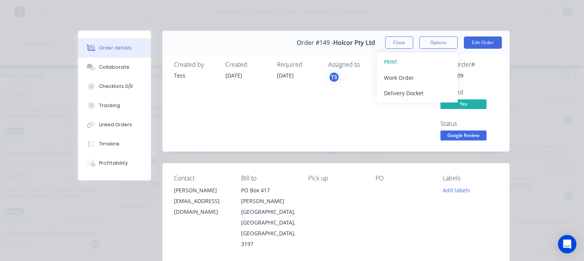
click at [367, 116] on div "Assigned to TS" at bounding box center [366, 101] width 77 height 81
click at [443, 135] on span "Google Review" at bounding box center [464, 136] width 46 height 10
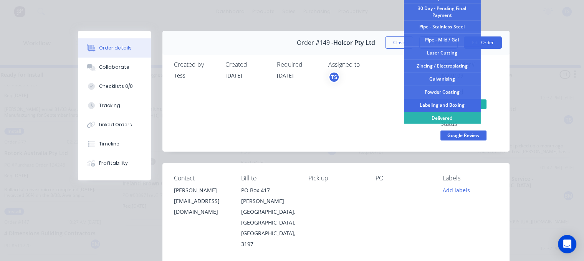
scroll to position [152, 0]
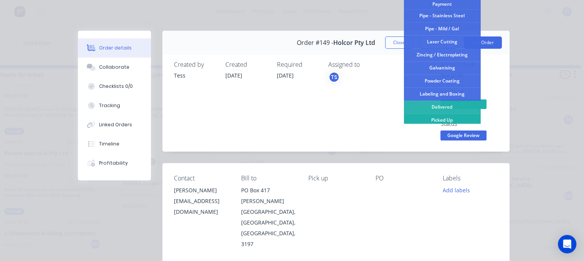
click at [429, 121] on div "Picked Up" at bounding box center [442, 120] width 77 height 13
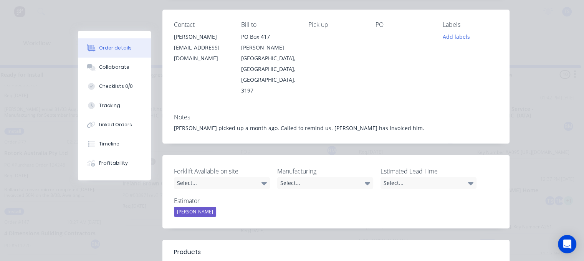
scroll to position [0, 0]
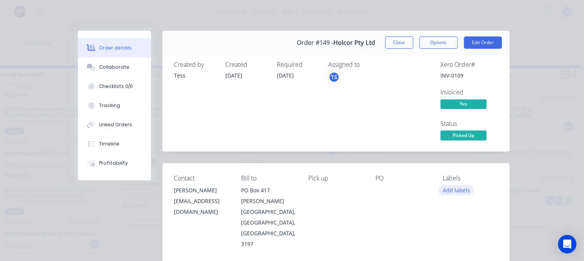
click at [456, 189] on button "Add labels" at bounding box center [456, 190] width 35 height 10
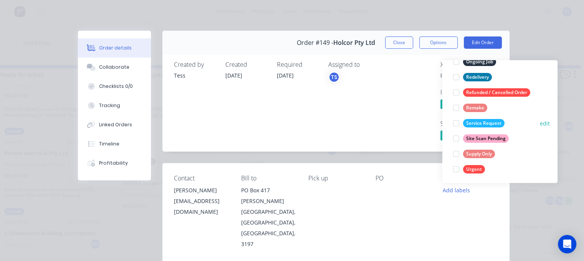
scroll to position [123, 0]
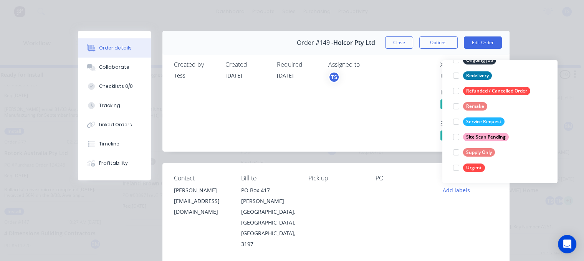
click at [459, 155] on div at bounding box center [456, 152] width 15 height 15
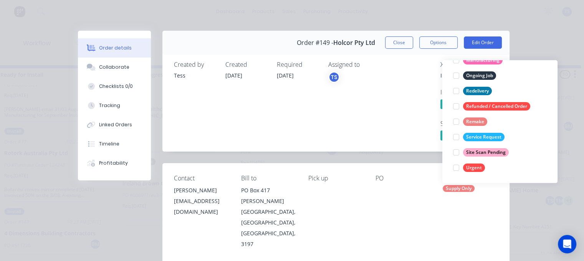
scroll to position [0, 0]
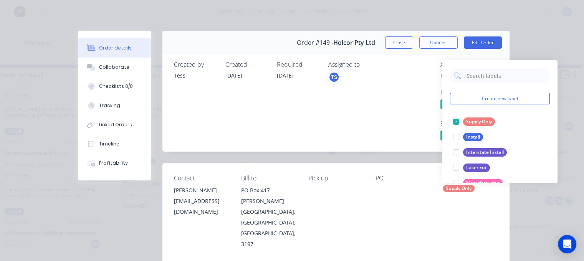
click at [392, 115] on div "Assigned to TS" at bounding box center [366, 101] width 77 height 81
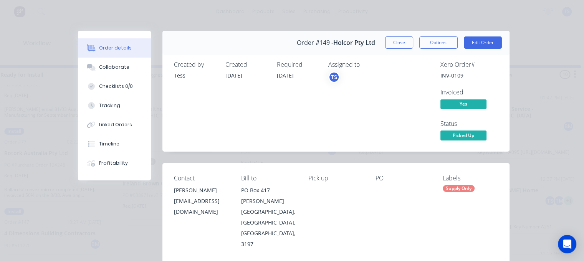
click at [403, 45] on button "Close" at bounding box center [399, 42] width 28 height 12
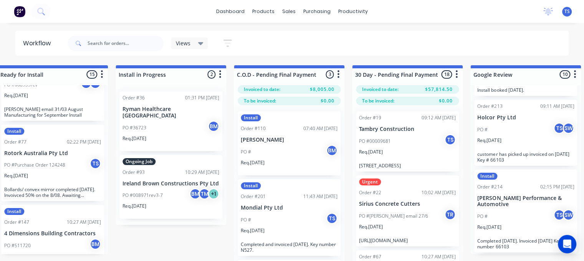
scroll to position [307, 0]
